Goal: Information Seeking & Learning: Learn about a topic

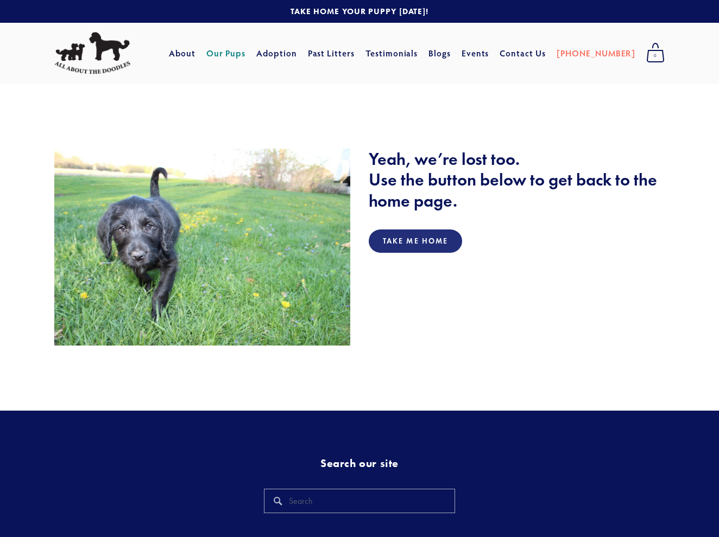
click at [246, 56] on link "Our Pups" at bounding box center [226, 53] width 40 height 20
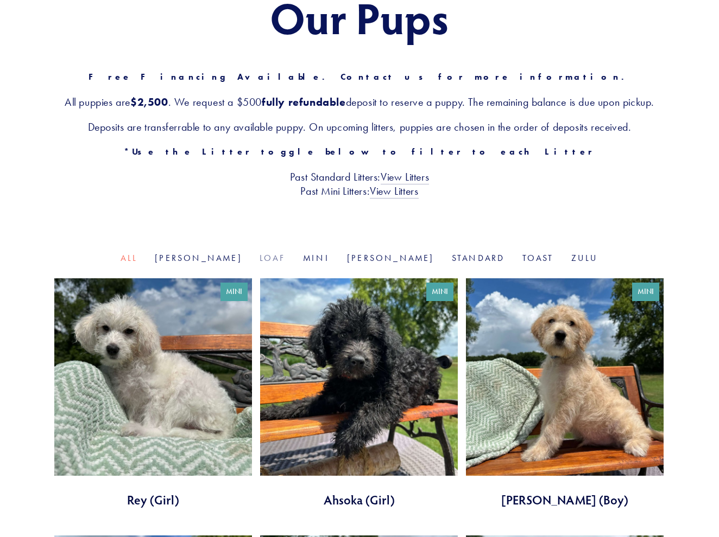
scroll to position [144, 0]
click at [232, 263] on link "Goldie" at bounding box center [198, 258] width 87 height 10
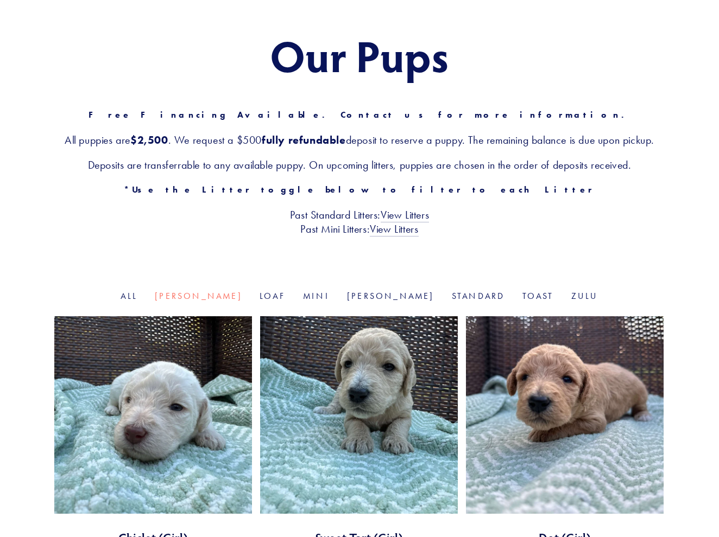
scroll to position [107, 0]
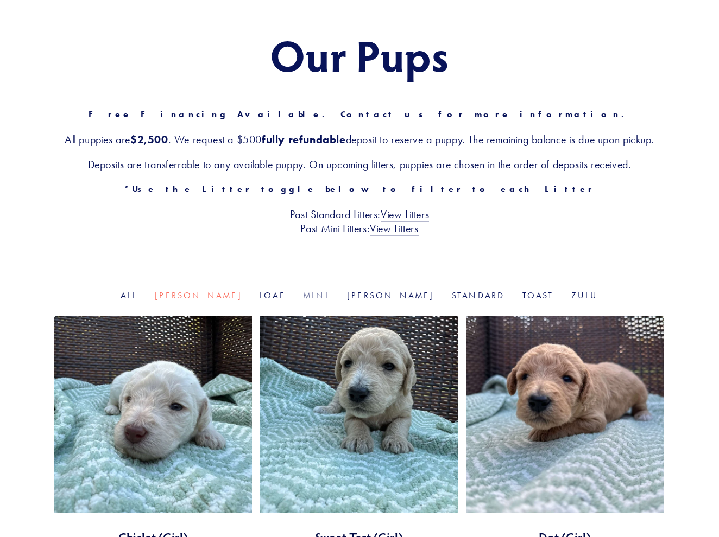
click at [319, 301] on link "Mini" at bounding box center [316, 295] width 27 height 10
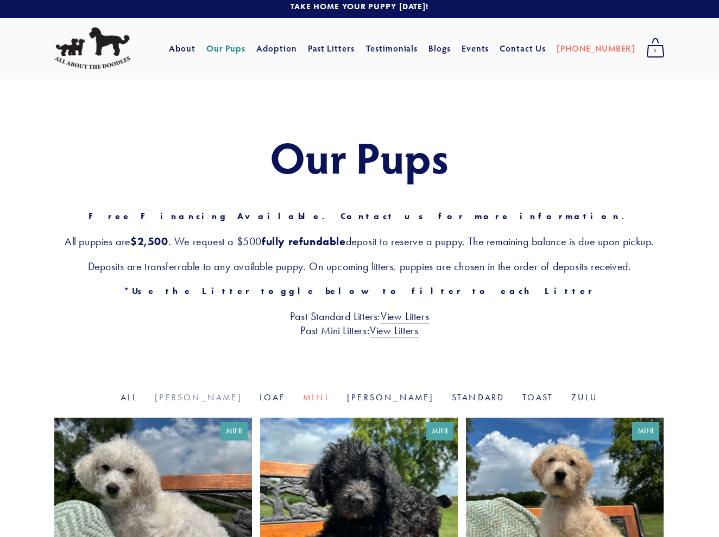
scroll to position [3, 0]
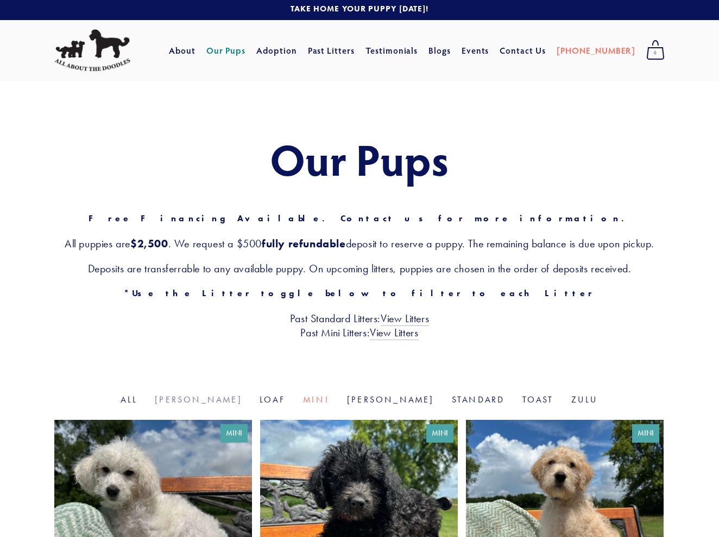
click at [230, 405] on link "[PERSON_NAME]" at bounding box center [198, 400] width 87 height 10
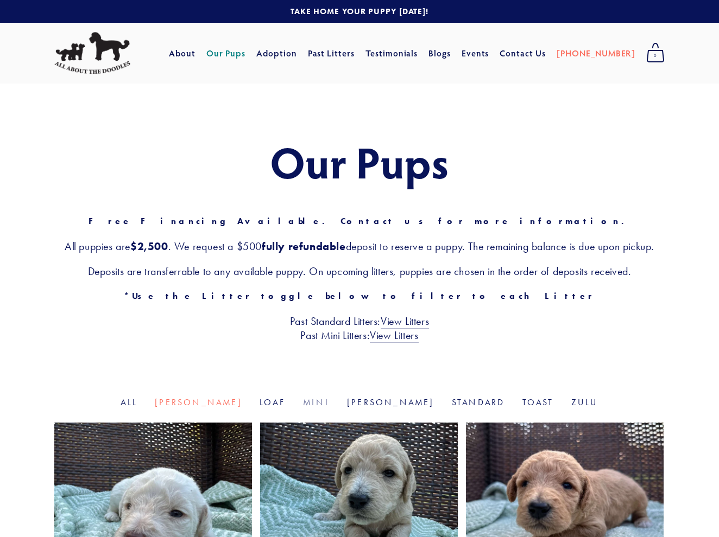
click at [321, 408] on link "Mini" at bounding box center [316, 402] width 27 height 10
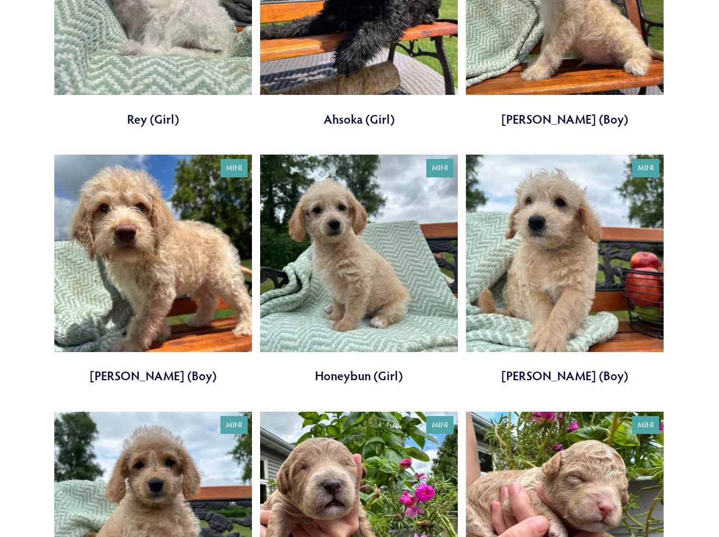
scroll to position [522, 0]
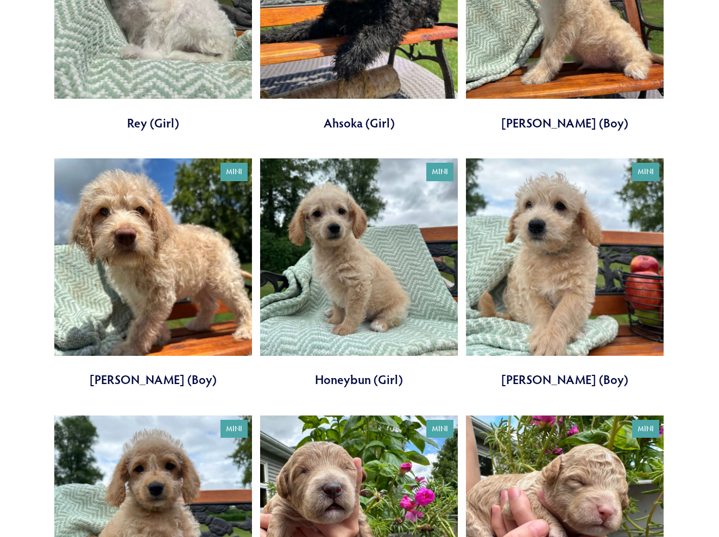
click at [357, 389] on link at bounding box center [359, 274] width 198 height 230
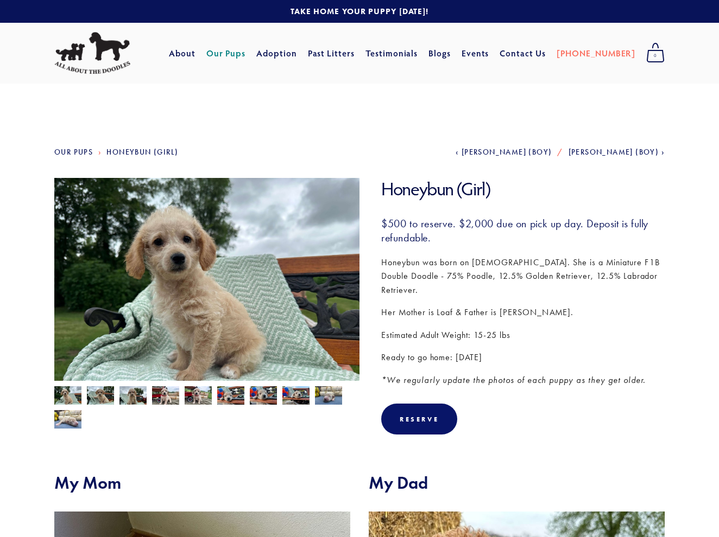
click at [99, 397] on img at bounding box center [100, 397] width 27 height 21
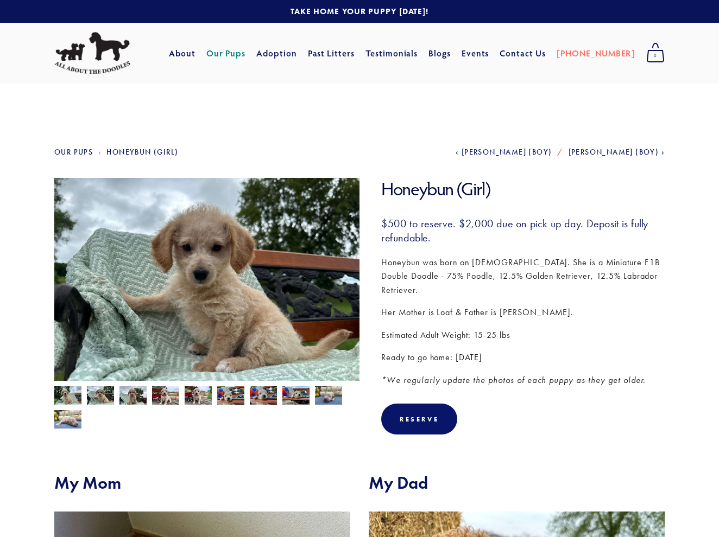
click at [127, 400] on img at bounding box center [132, 397] width 27 height 21
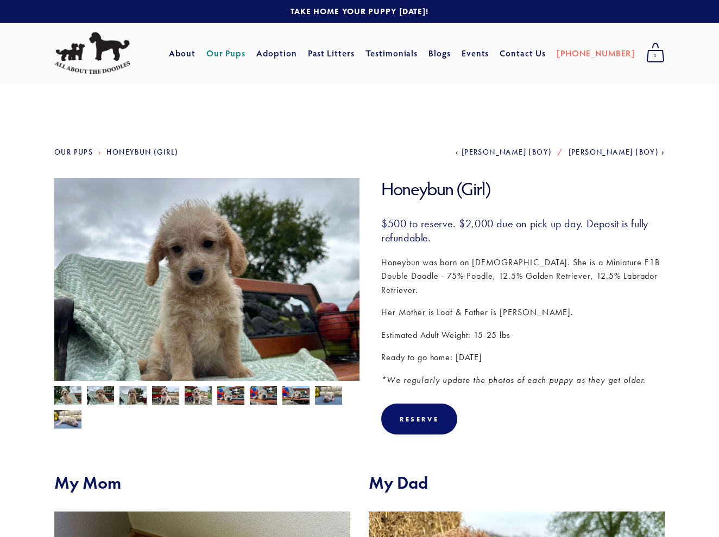
click at [161, 398] on img at bounding box center [165, 397] width 27 height 21
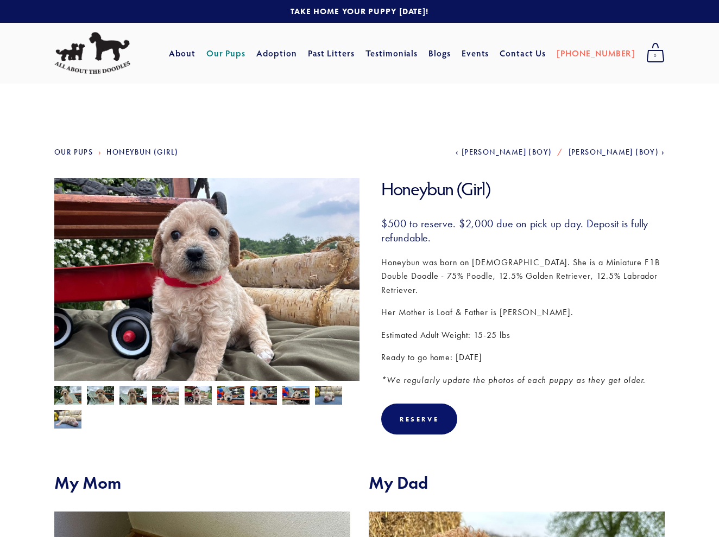
click at [67, 396] on img at bounding box center [67, 397] width 27 height 21
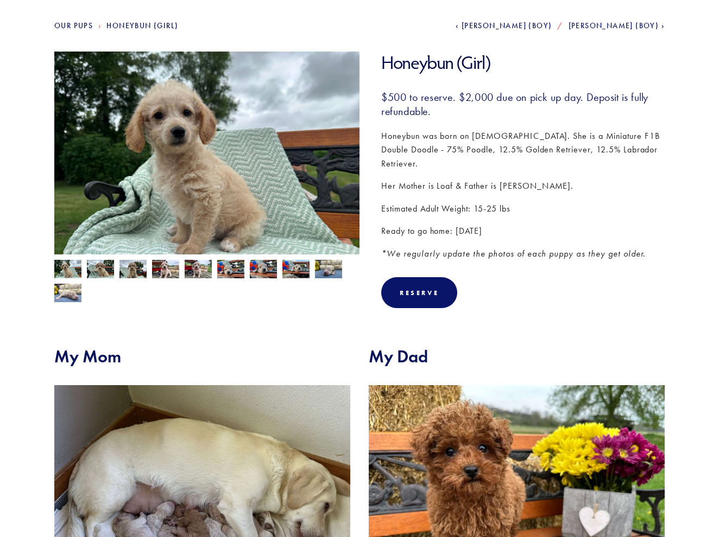
scroll to position [126, 0]
click at [69, 296] on img at bounding box center [67, 293] width 27 height 21
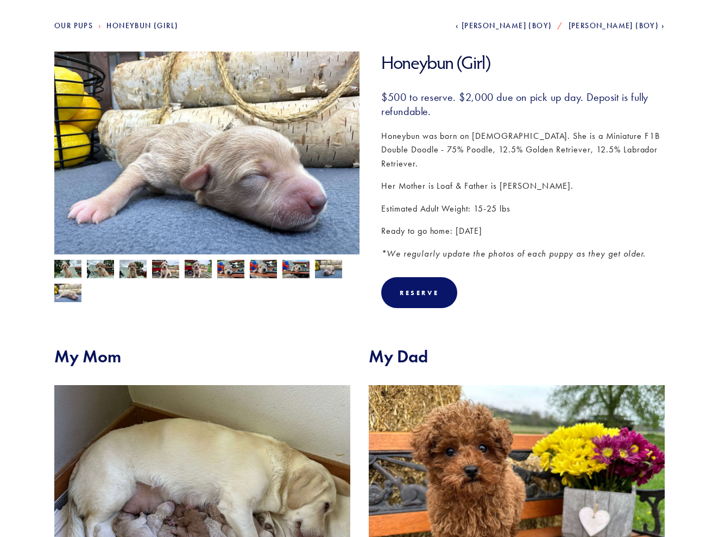
click at [333, 271] on img at bounding box center [328, 270] width 27 height 21
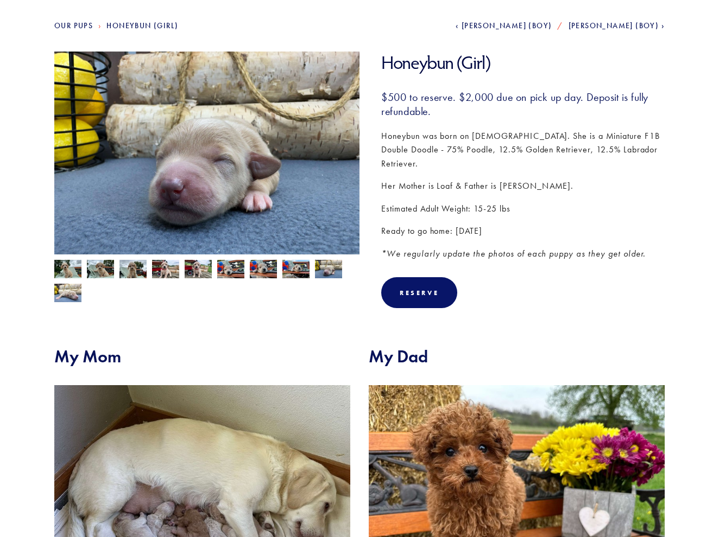
click at [295, 275] on img at bounding box center [295, 270] width 27 height 21
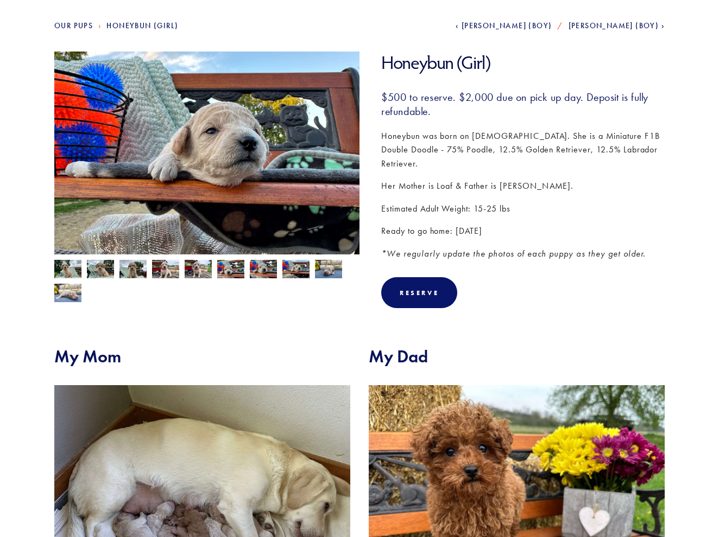
click at [258, 275] on img at bounding box center [263, 270] width 27 height 21
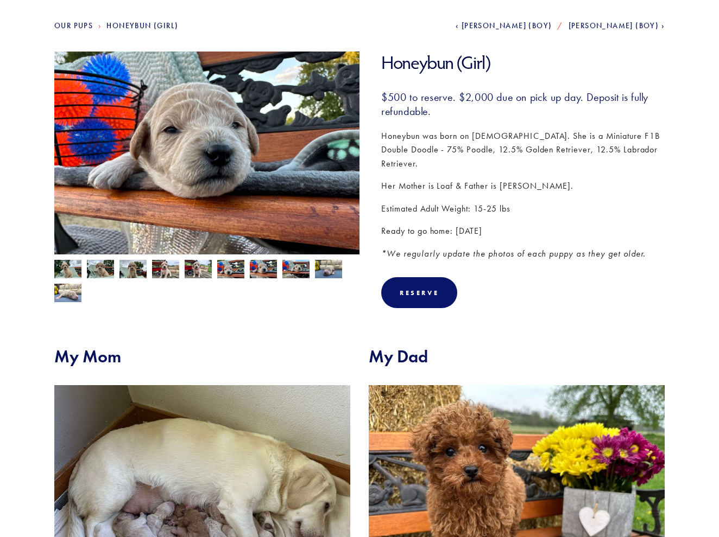
click at [69, 273] on img at bounding box center [67, 270] width 27 height 21
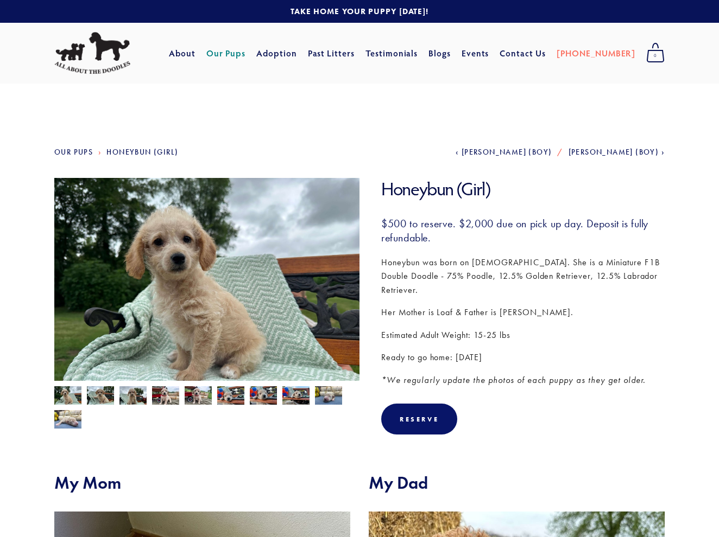
scroll to position [0, 0]
